Goal: Download file/media

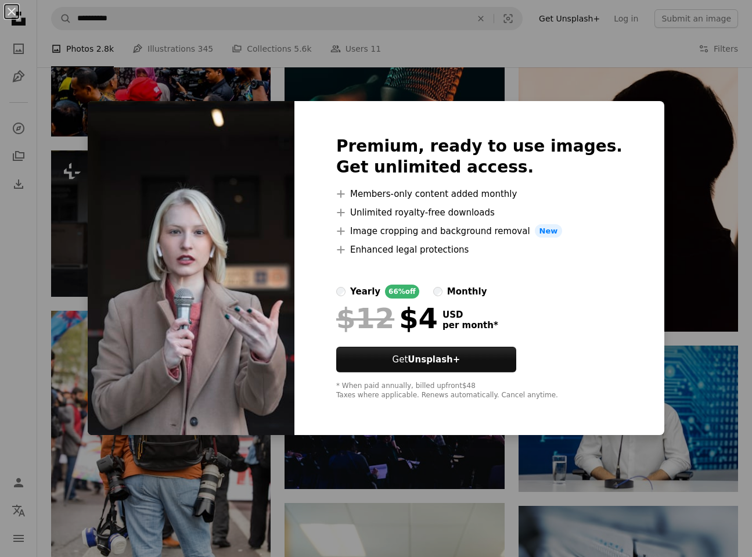
scroll to position [3189, 0]
click at [47, 306] on div "An X shape Premium, ready to use images. Get unlimited access. A plus sign Memb…" at bounding box center [376, 278] width 752 height 557
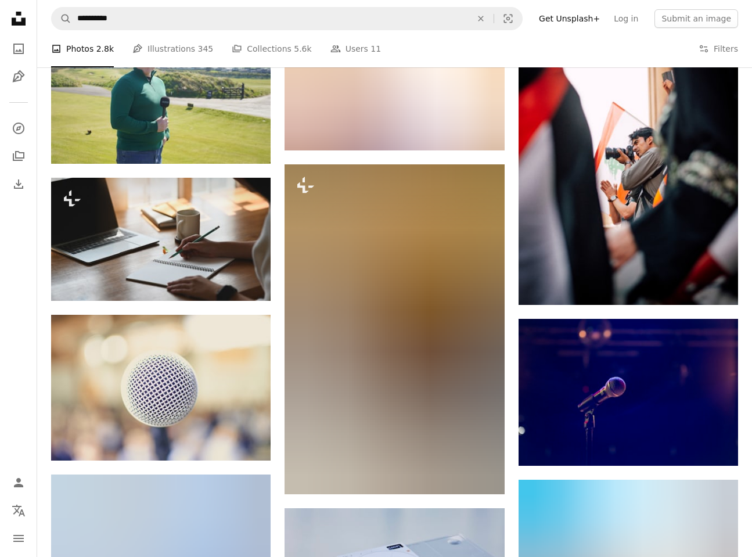
scroll to position [5566, 0]
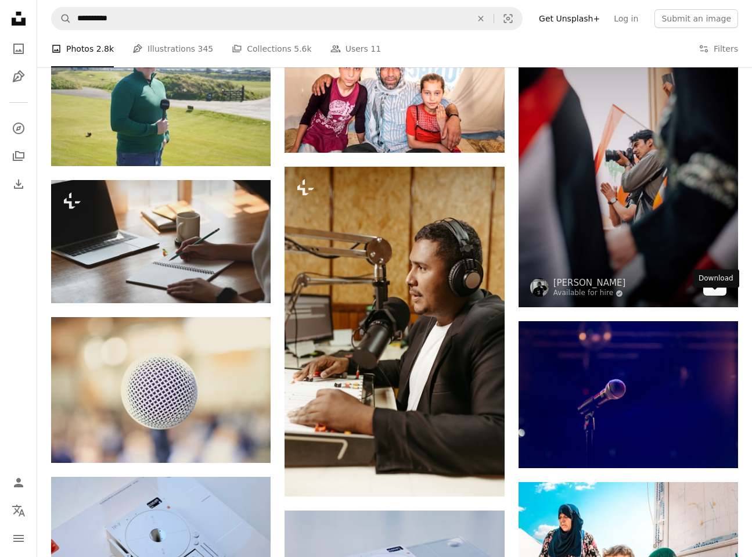
click at [719, 296] on link "Arrow pointing down" at bounding box center [714, 286] width 23 height 19
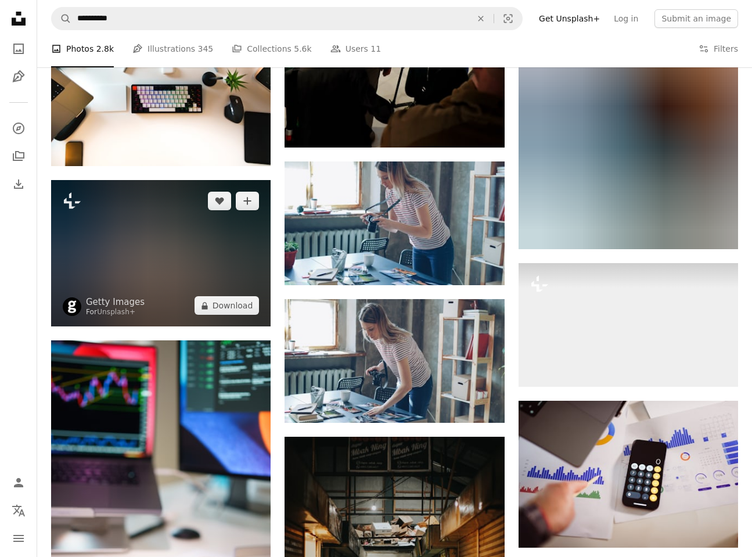
scroll to position [14881, 0]
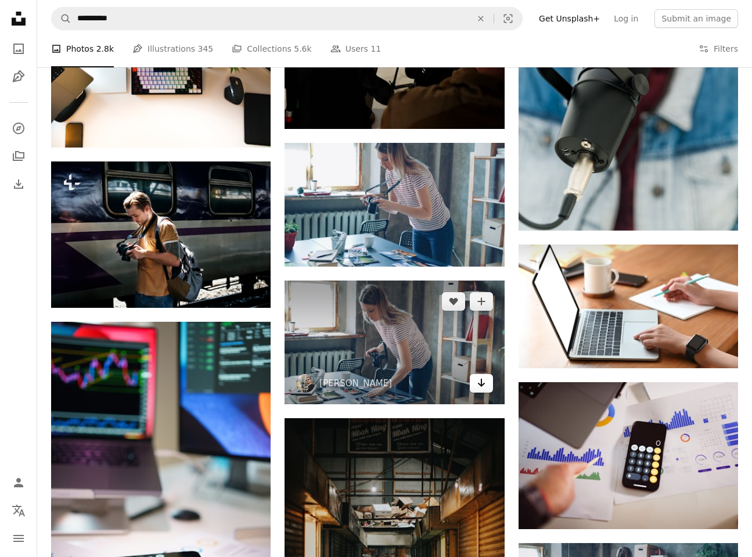
click at [481, 381] on icon "Arrow pointing down" at bounding box center [481, 383] width 9 height 14
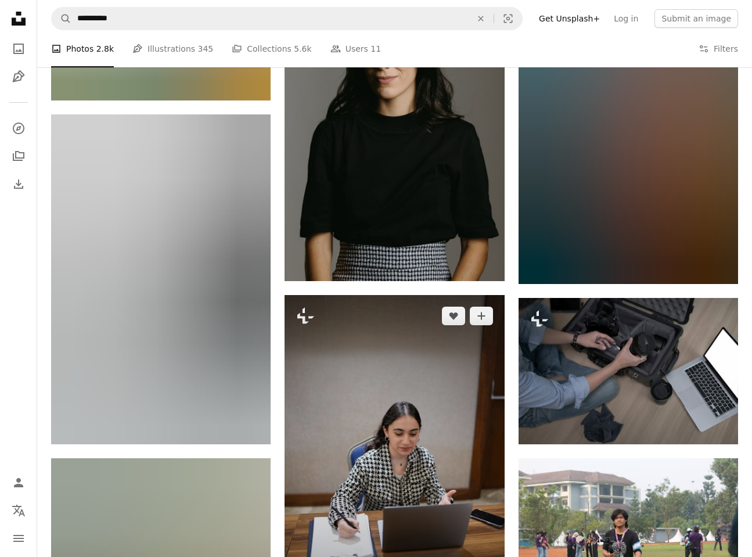
scroll to position [20978, 0]
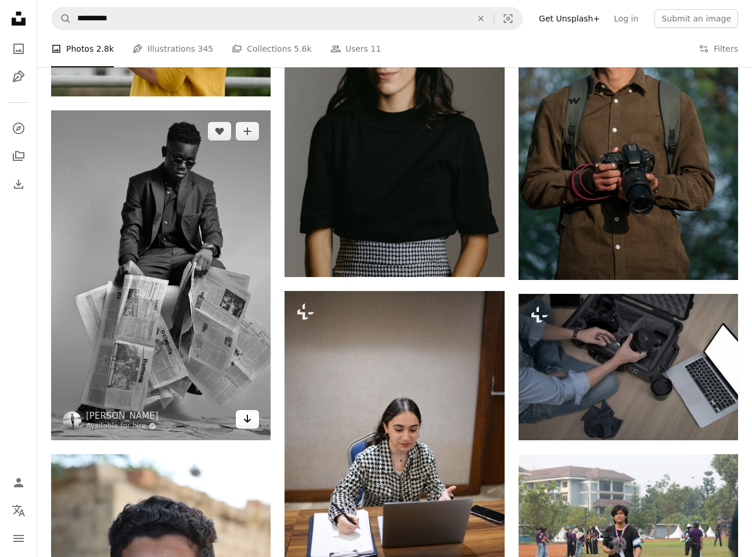
click at [253, 427] on link "Arrow pointing down" at bounding box center [247, 419] width 23 height 19
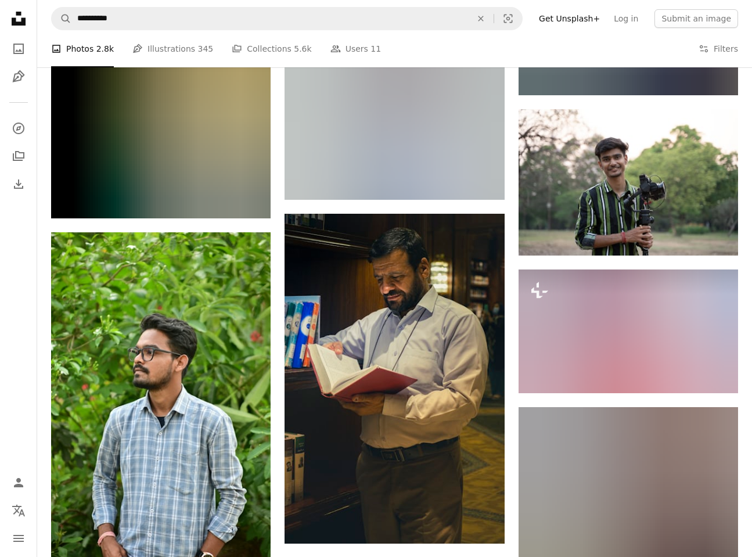
scroll to position [26861, 0]
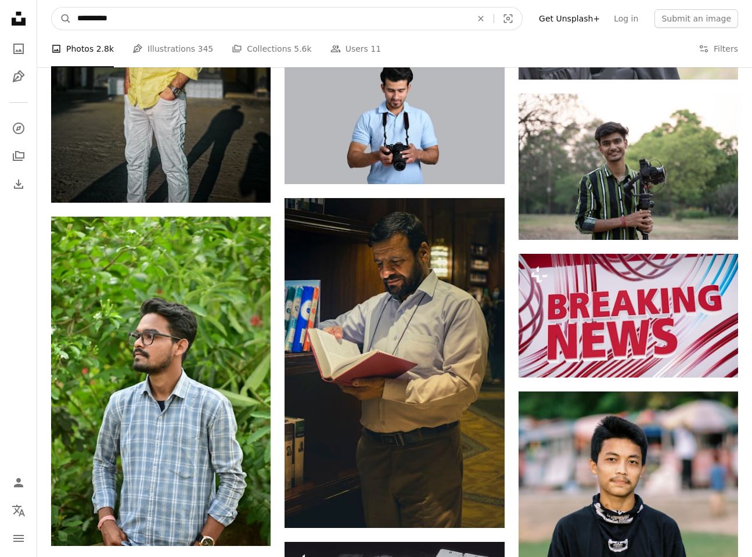
drag, startPoint x: 171, startPoint y: 24, endPoint x: 0, endPoint y: 7, distance: 171.5
type input "********"
click button "A magnifying glass" at bounding box center [62, 19] width 20 height 22
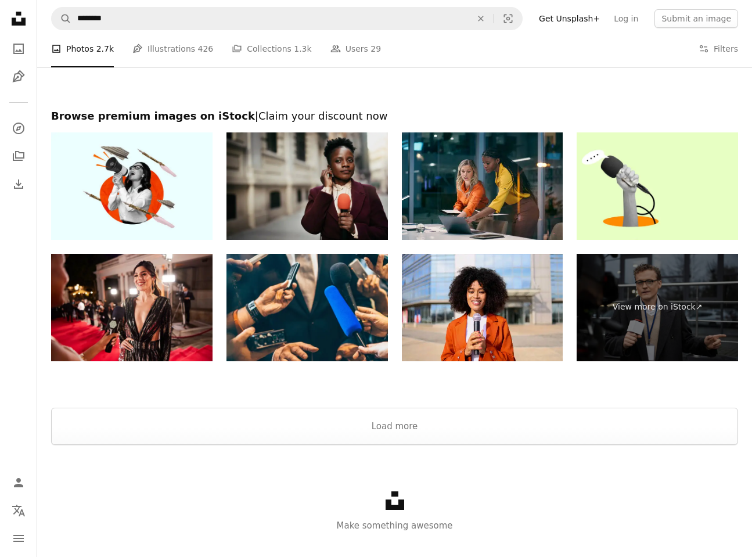
scroll to position [1804, 0]
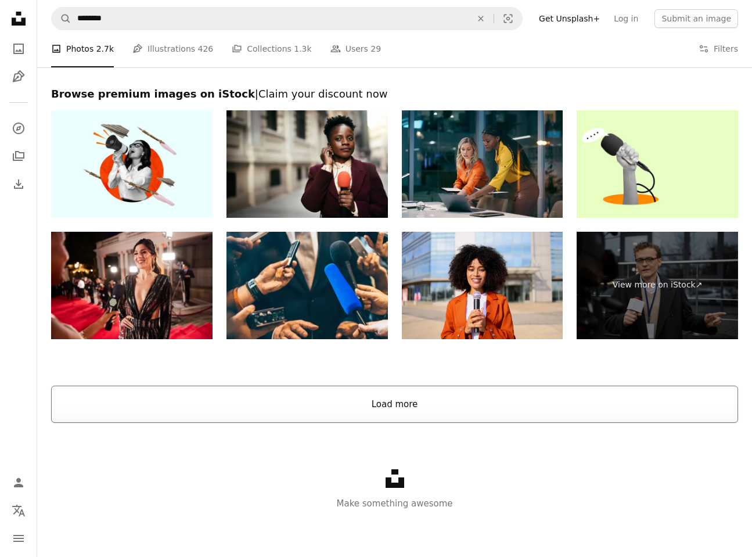
click at [358, 405] on button "Load more" at bounding box center [394, 403] width 687 height 37
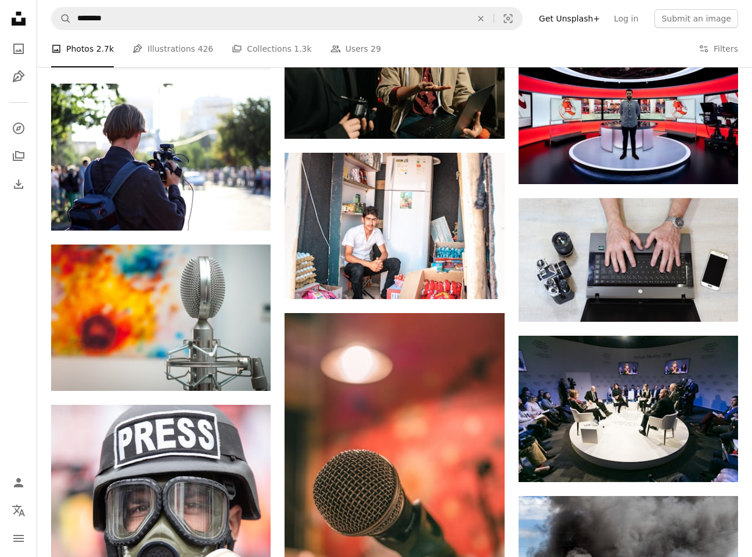
scroll to position [2449, 0]
